Goal: Task Accomplishment & Management: Use online tool/utility

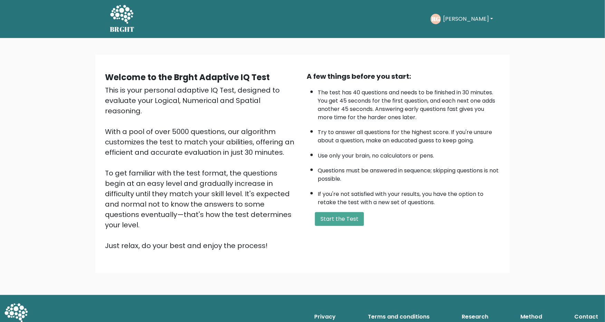
click at [466, 26] on div "RG Ricardo Dashboard Profile Settings Logout" at bounding box center [463, 19] width 65 height 16
click at [464, 22] on button "[PERSON_NAME]" at bounding box center [468, 19] width 54 height 9
click at [450, 39] on link "Dashboard" at bounding box center [458, 36] width 55 height 11
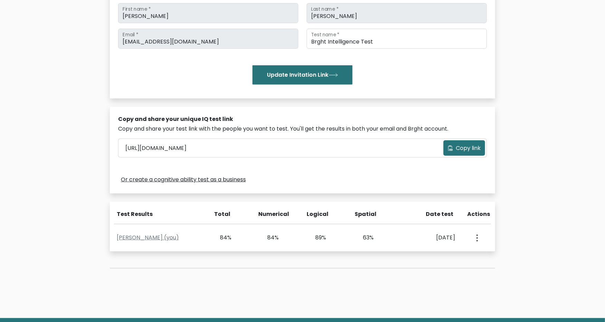
scroll to position [104, 0]
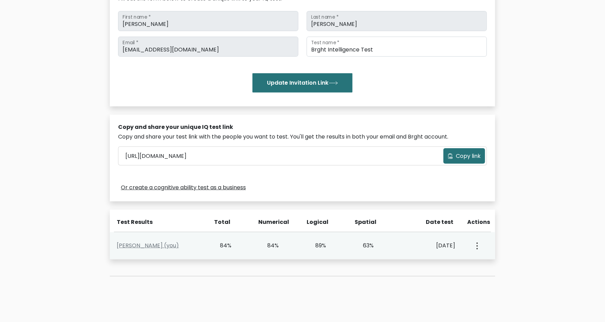
click at [373, 249] on div "63%" at bounding box center [364, 245] width 20 height 8
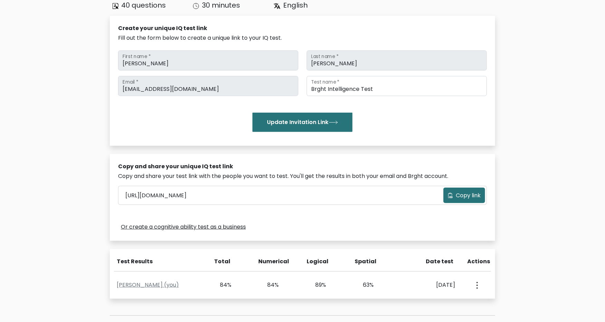
scroll to position [65, 0]
